Goal: Check status: Check status

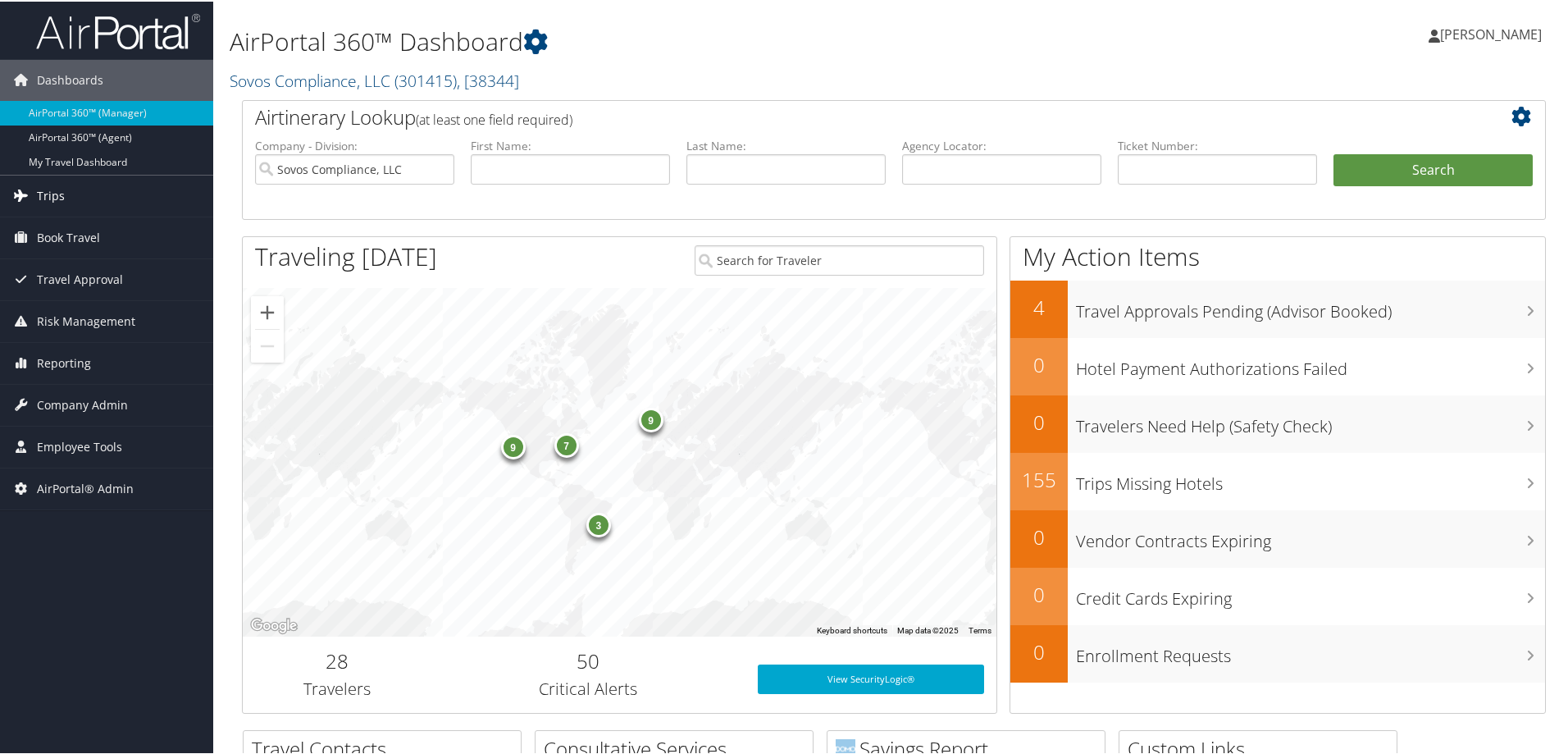
click at [65, 188] on link "Trips" at bounding box center [106, 195] width 213 height 41
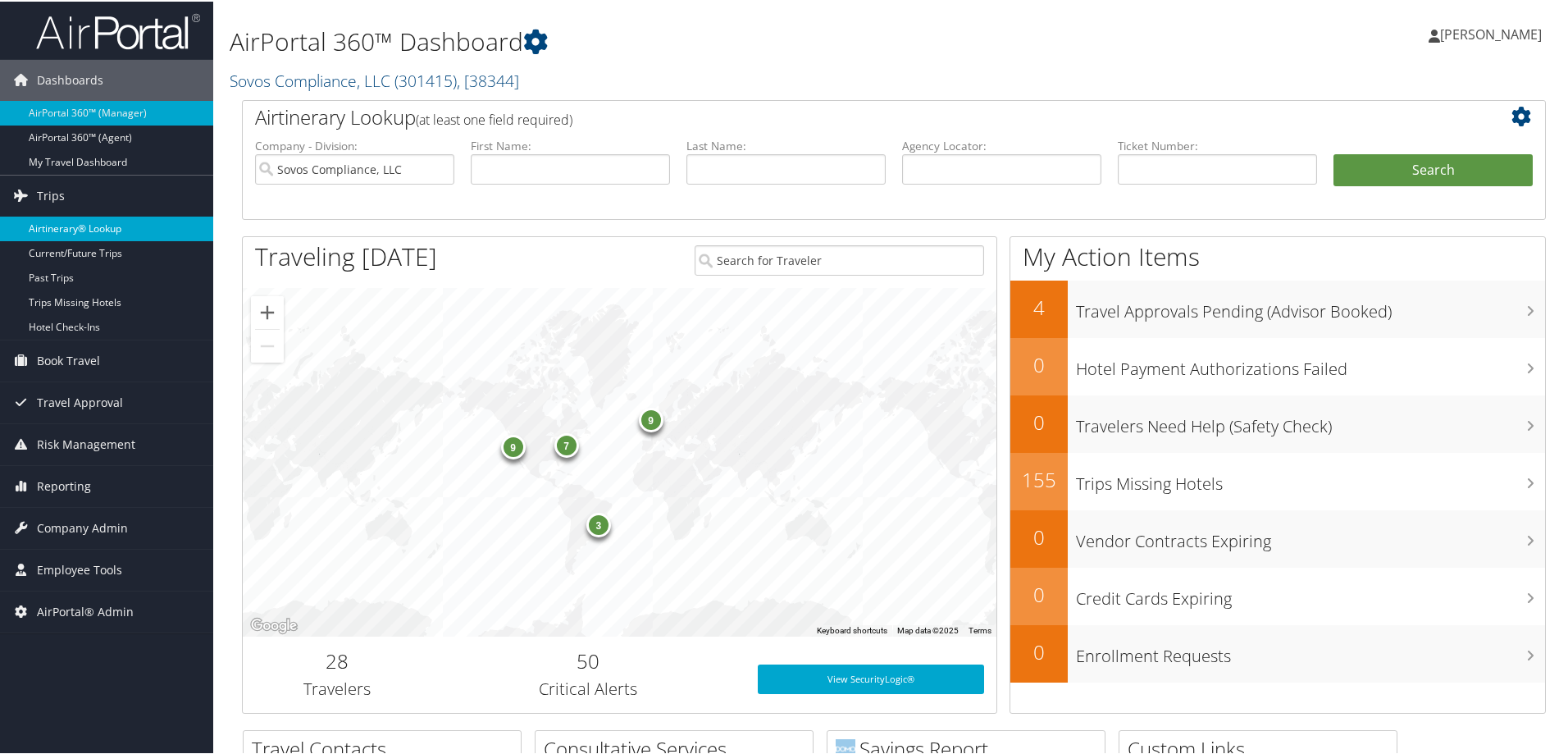
click at [117, 235] on link "Airtinerary® Lookup" at bounding box center [106, 227] width 213 height 25
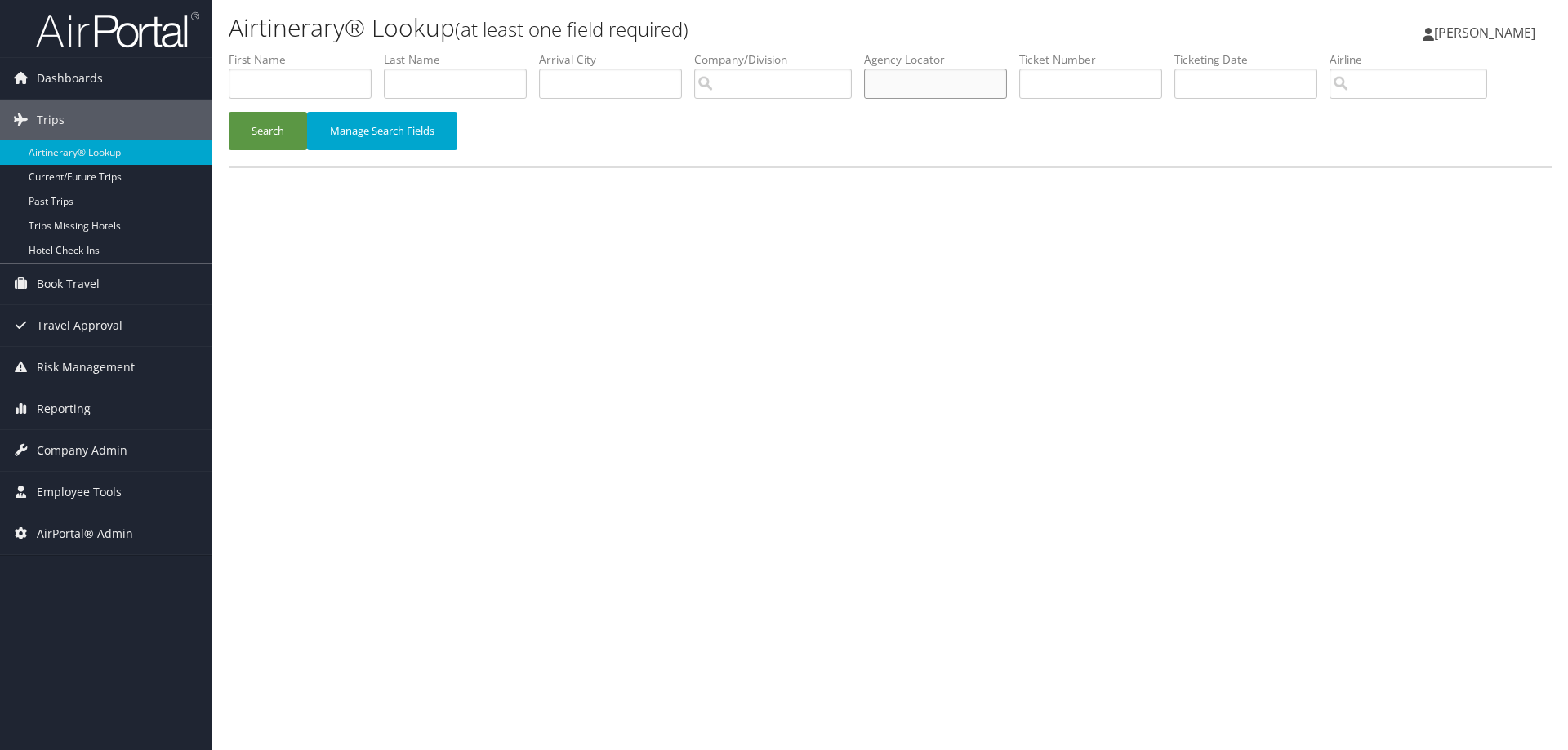
click at [947, 78] on input "text" at bounding box center [935, 83] width 143 height 30
paste input "bzj9N1"
type input "bzj9N1"
click at [292, 119] on button "Search" at bounding box center [268, 131] width 79 height 38
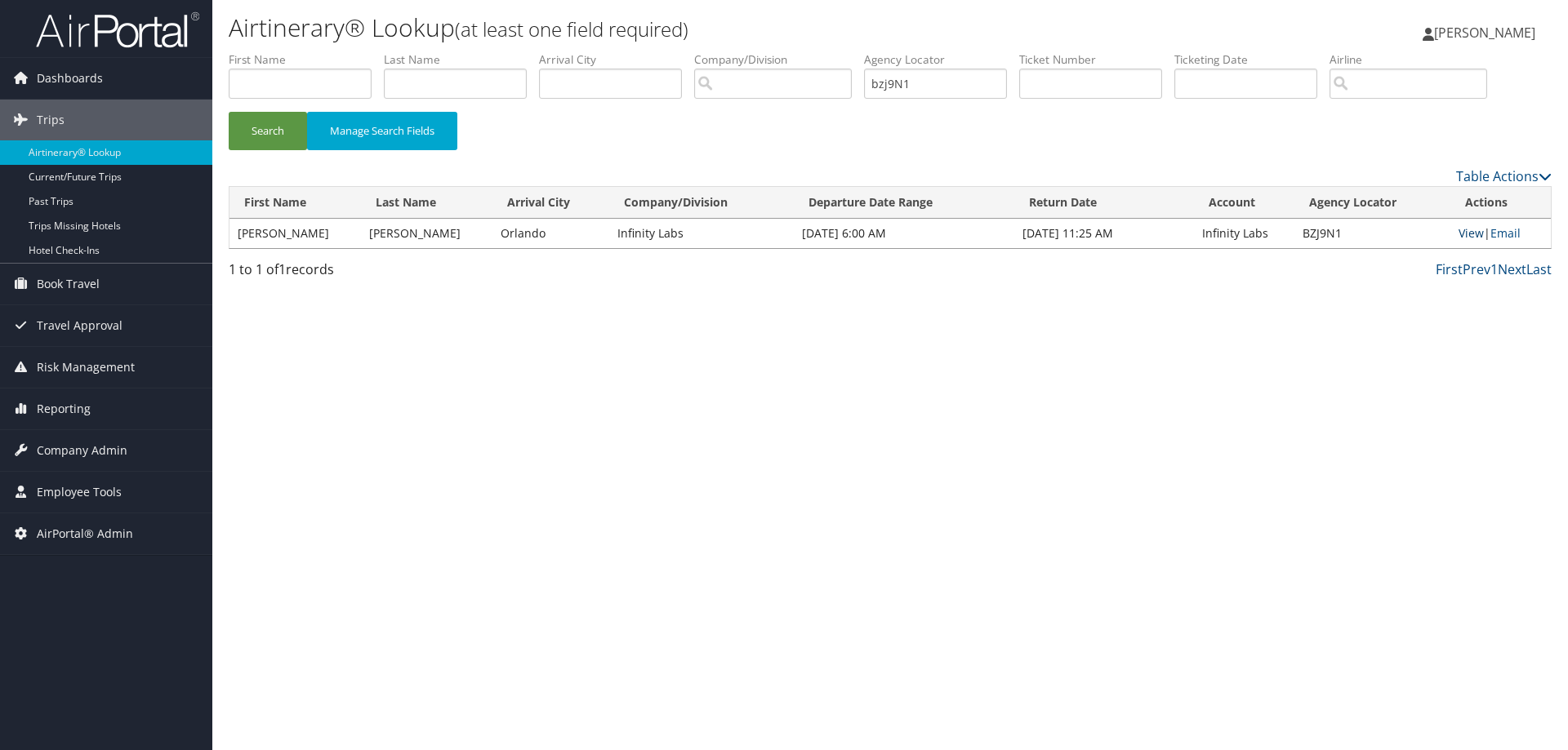
click at [1460, 233] on link "View" at bounding box center [1472, 233] width 26 height 15
